Goal: Task Accomplishment & Management: Manage account settings

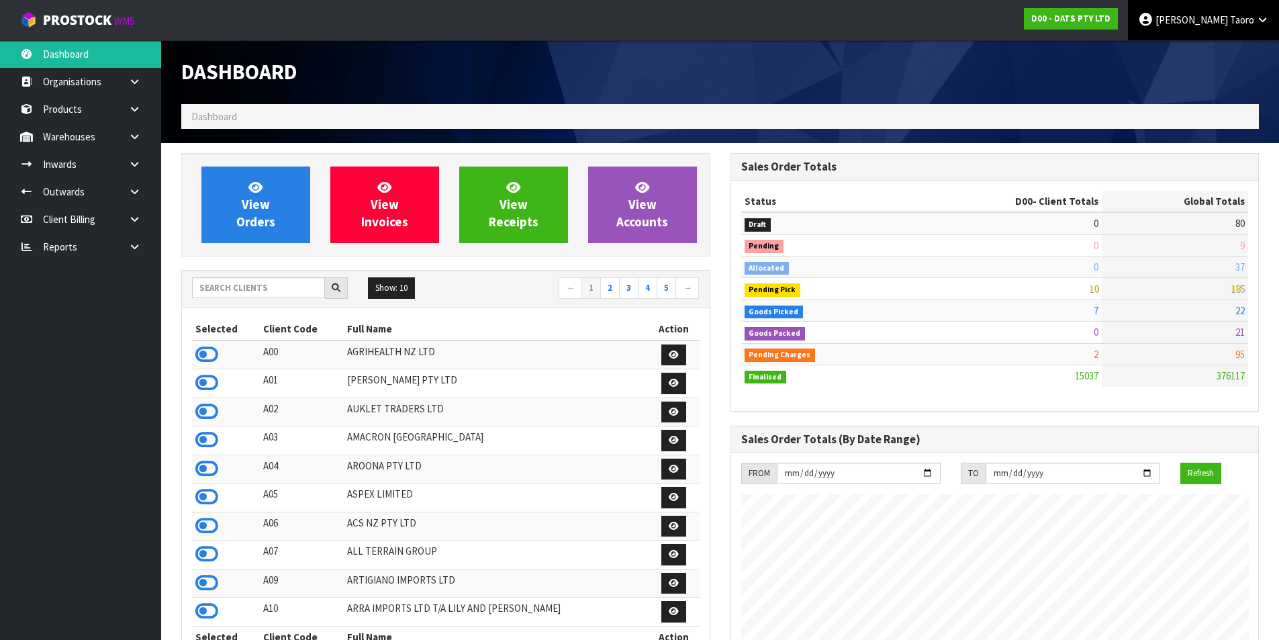
click at [1216, 28] on link "[PERSON_NAME]" at bounding box center [1203, 20] width 151 height 40
click at [1219, 60] on link "Logout" at bounding box center [1225, 53] width 106 height 18
click at [1213, 17] on span "[PERSON_NAME]" at bounding box center [1192, 19] width 73 height 13
click at [1207, 53] on link "Logout" at bounding box center [1225, 53] width 106 height 18
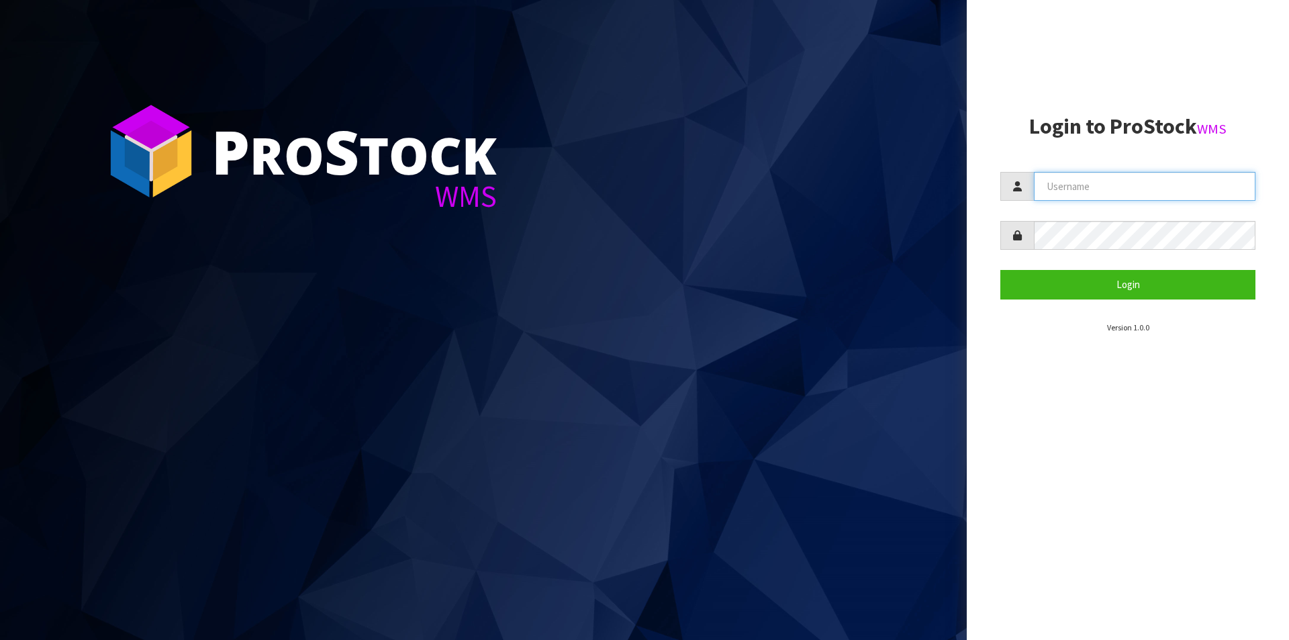
click at [1110, 191] on input "text" at bounding box center [1145, 186] width 222 height 29
type input "Hayrinna"
click at [1001, 270] on button "Login" at bounding box center [1128, 284] width 255 height 29
